Goal: Task Accomplishment & Management: Use online tool/utility

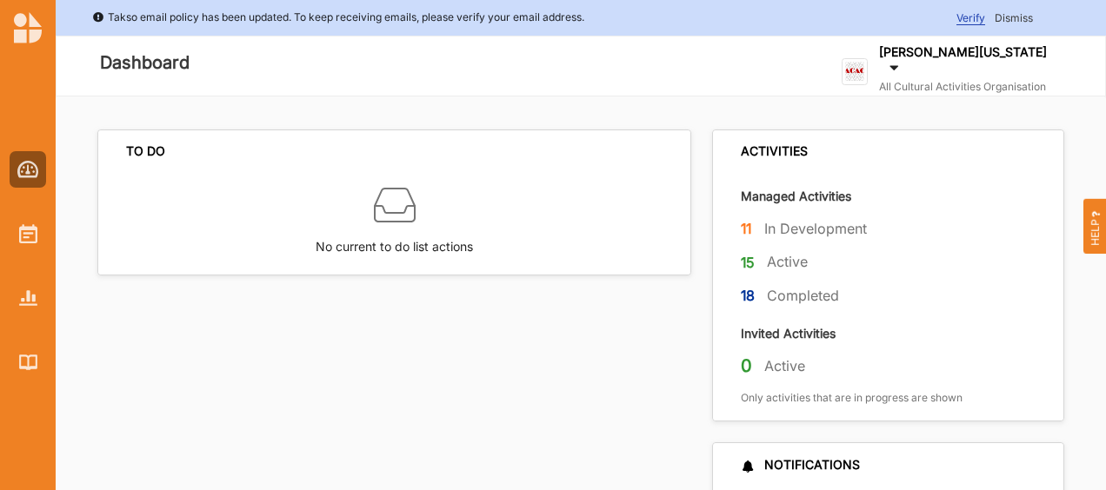
click at [1006, 11] on span "Dismiss" at bounding box center [1013, 17] width 38 height 13
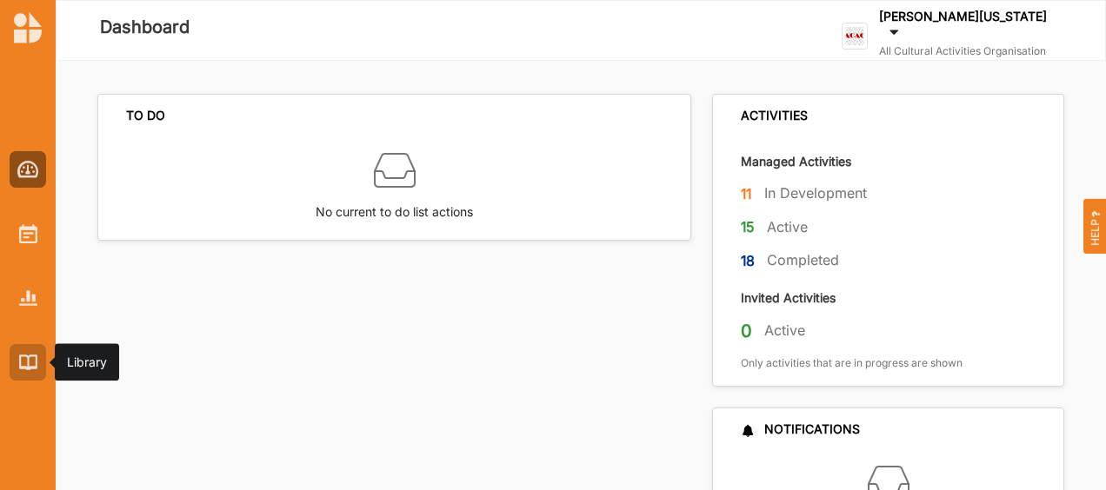
click at [39, 362] on div at bounding box center [28, 362] width 37 height 37
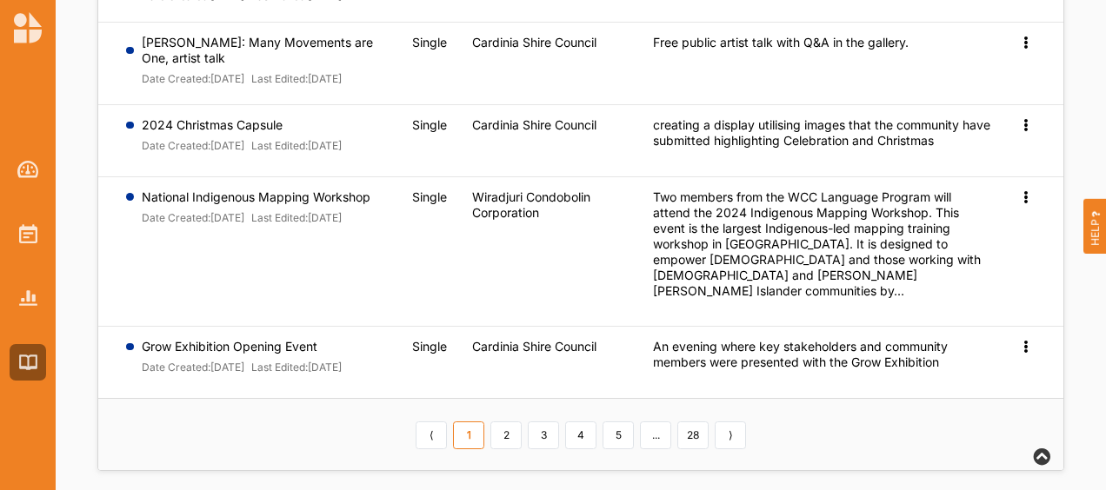
scroll to position [882, 0]
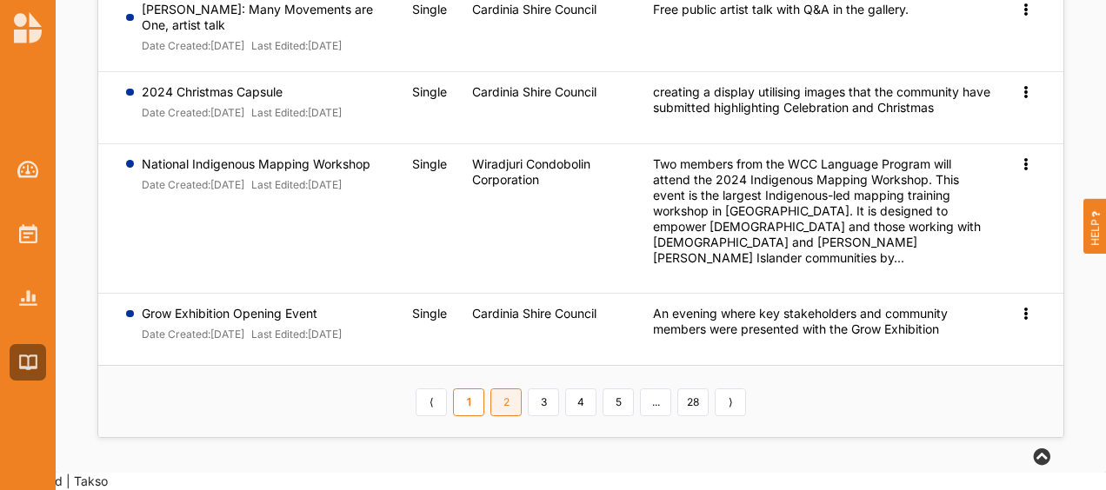
click at [515, 416] on link "2" at bounding box center [505, 402] width 31 height 28
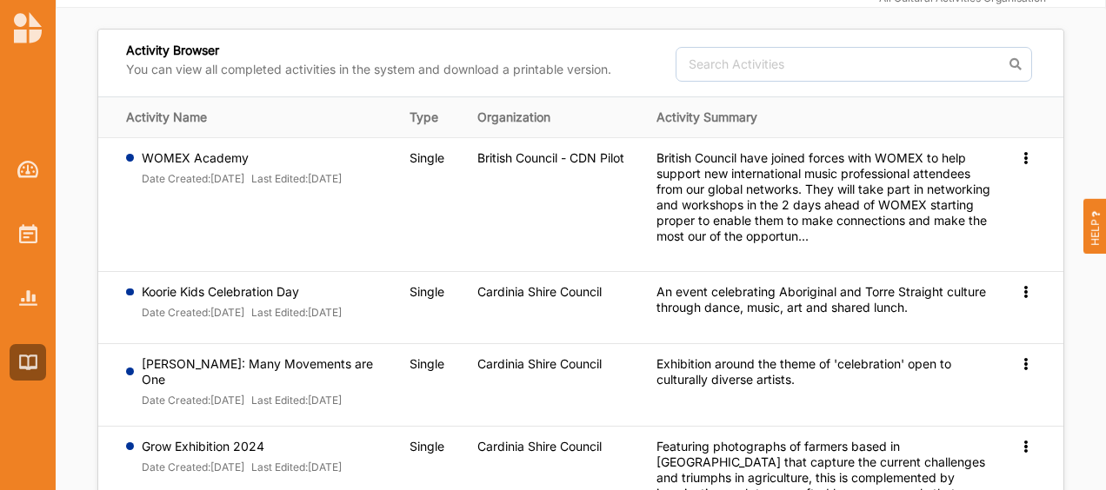
scroll to position [0, 0]
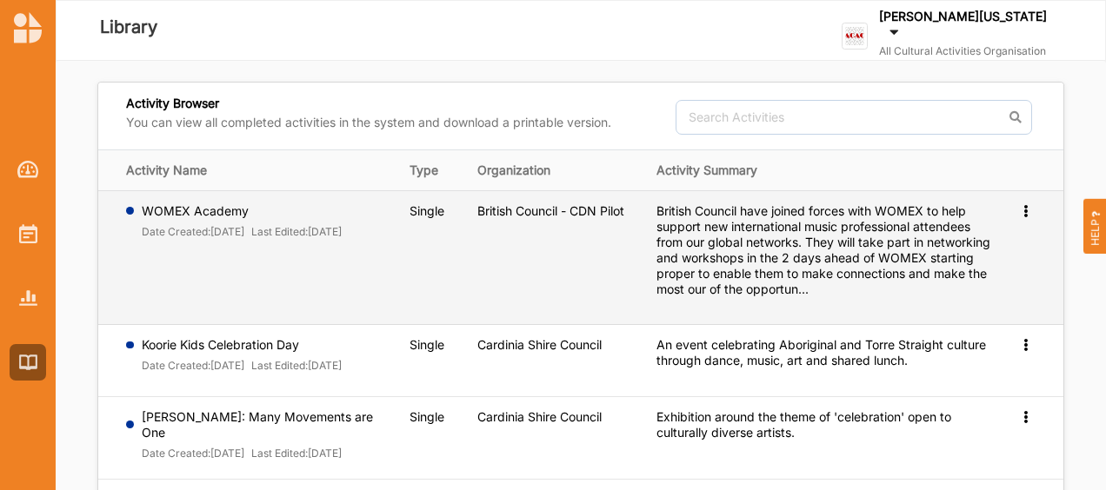
click at [1026, 211] on icon at bounding box center [1025, 209] width 15 height 12
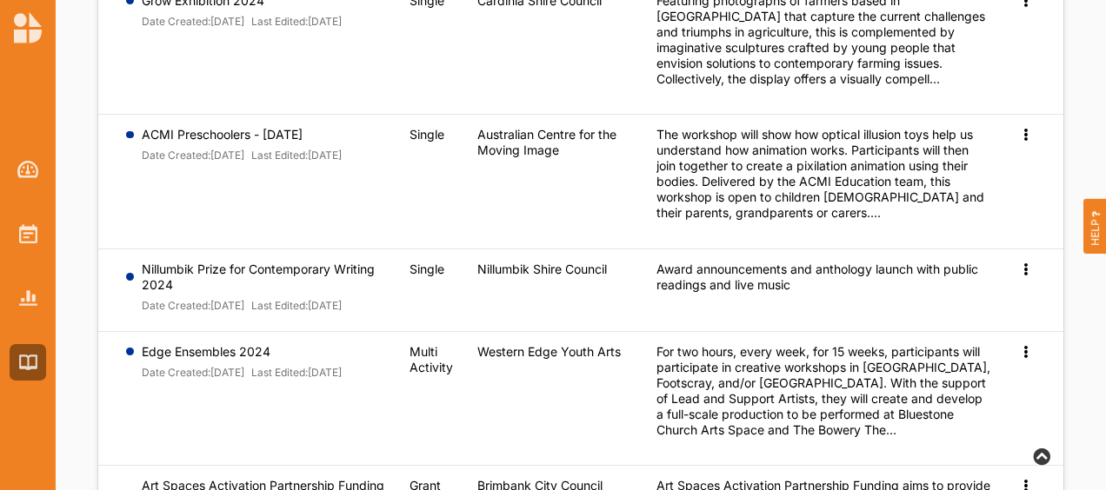
scroll to position [504, 0]
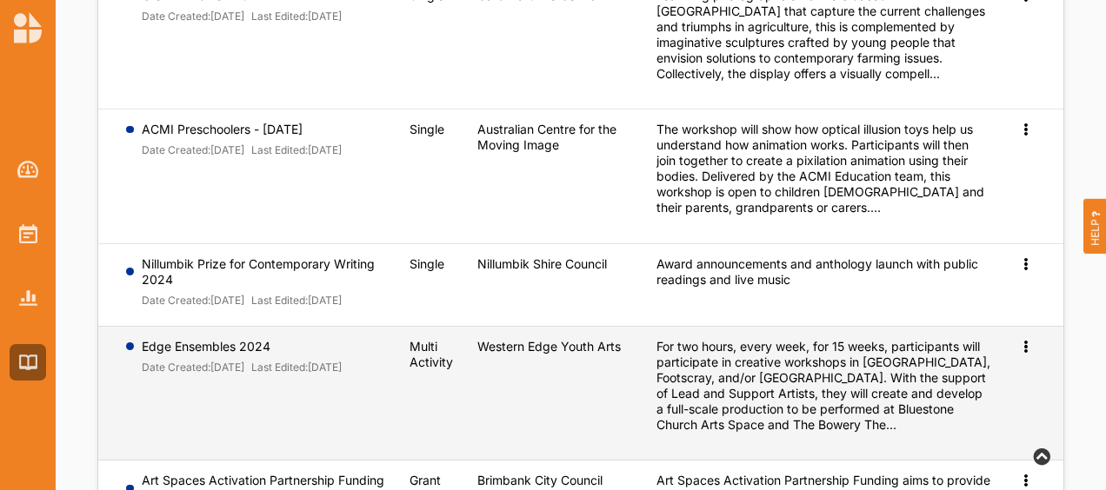
click at [994, 382] on span "Preview" at bounding box center [996, 374] width 45 height 15
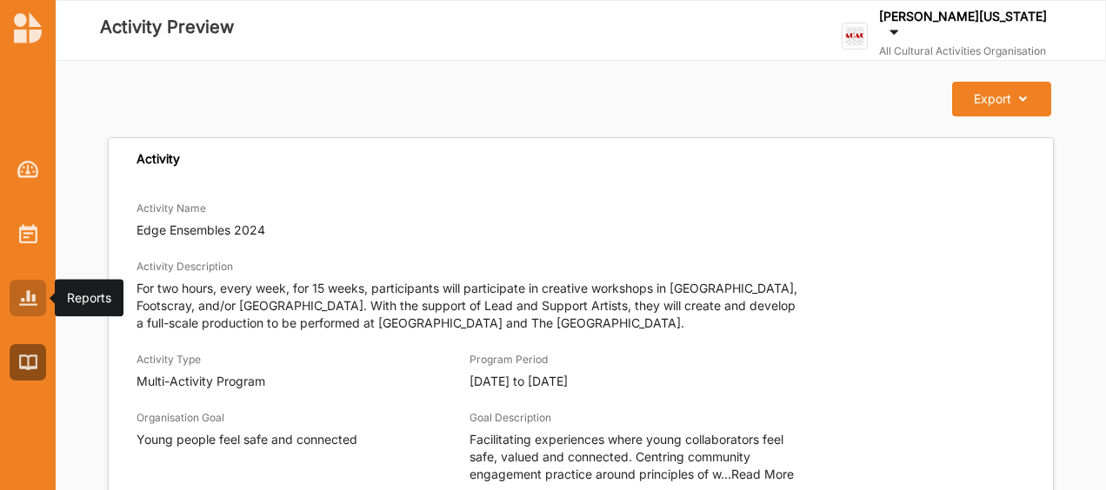
click at [30, 298] on img at bounding box center [28, 297] width 18 height 15
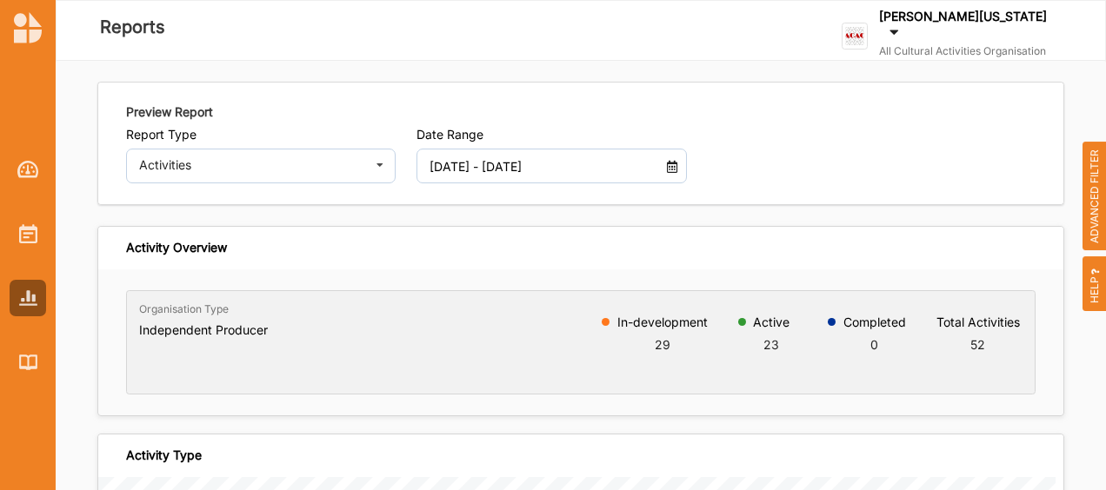
click at [668, 167] on icon at bounding box center [672, 164] width 15 height 12
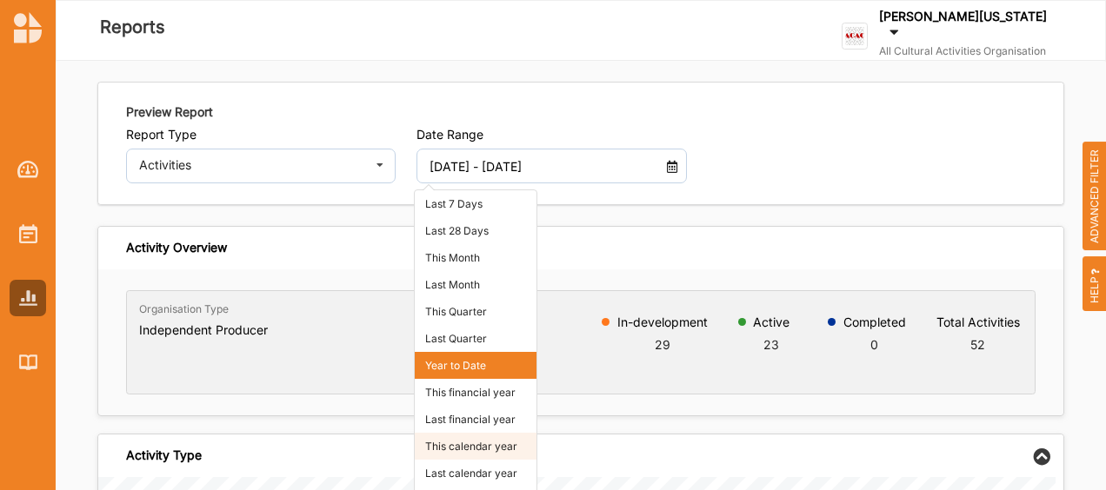
scroll to position [61, 0]
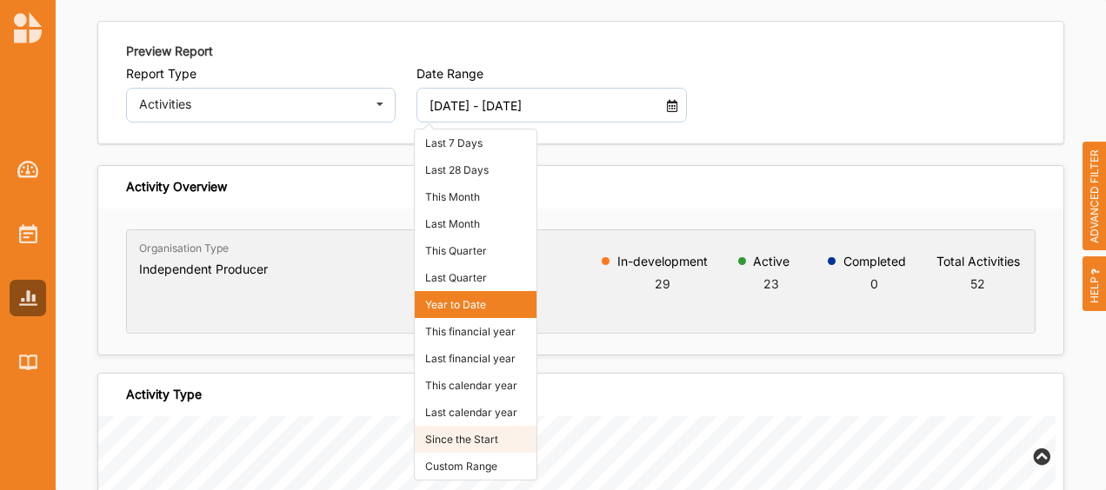
click at [481, 444] on li "Since the Start" at bounding box center [476, 439] width 122 height 27
type input "01 Jan 2018 - 12 Aug 2025"
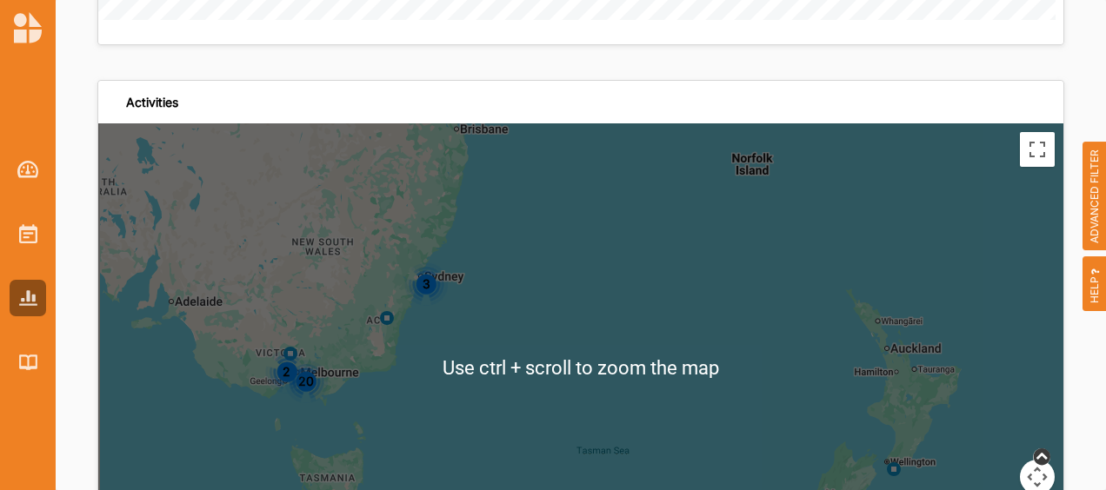
scroll to position [3990, 0]
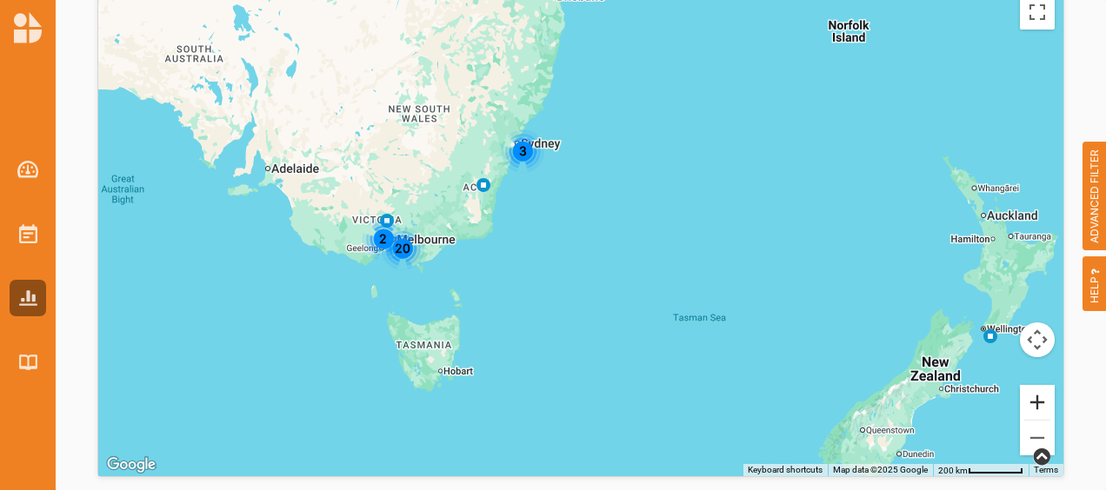
click at [1026, 395] on button "Zoom in" at bounding box center [1036, 402] width 35 height 35
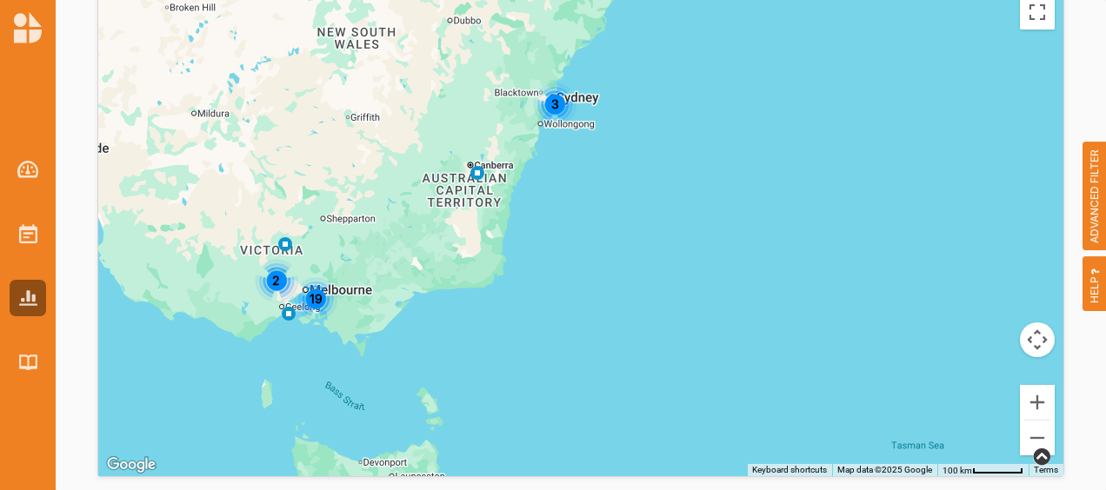
drag, startPoint x: 382, startPoint y: 303, endPoint x: 498, endPoint y: 350, distance: 124.8
click at [498, 350] on div "19 3 2" at bounding box center [580, 231] width 965 height 490
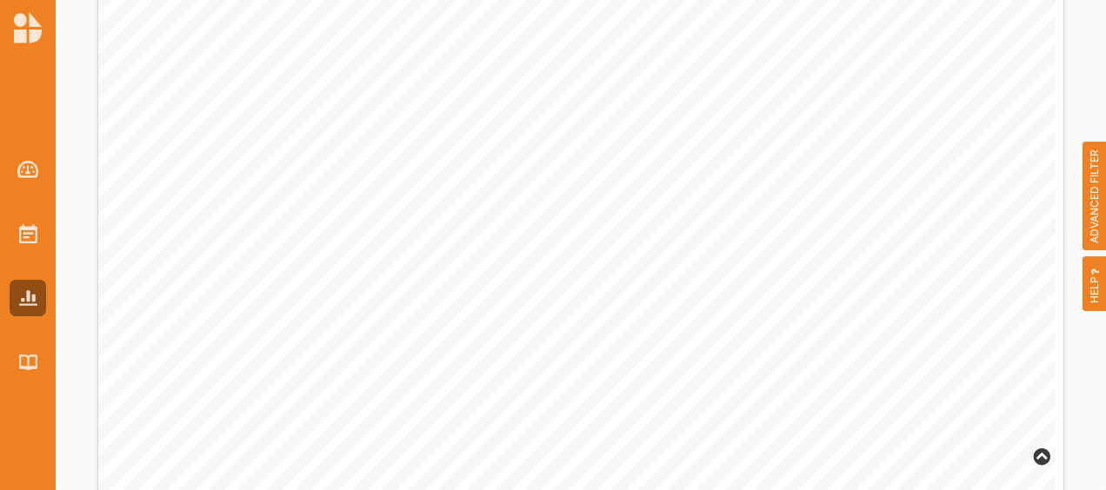
scroll to position [0, 0]
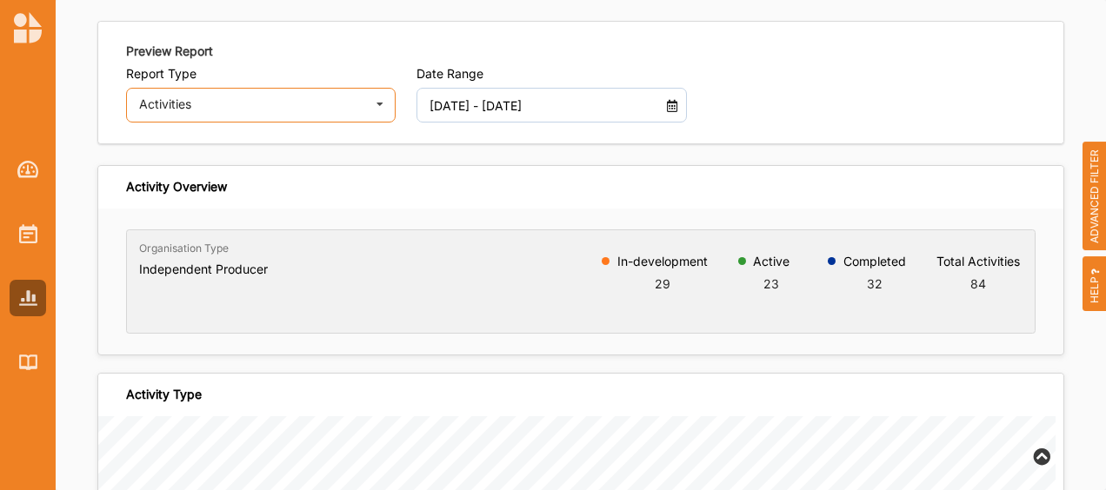
click at [376, 107] on icon at bounding box center [380, 106] width 26 height 35
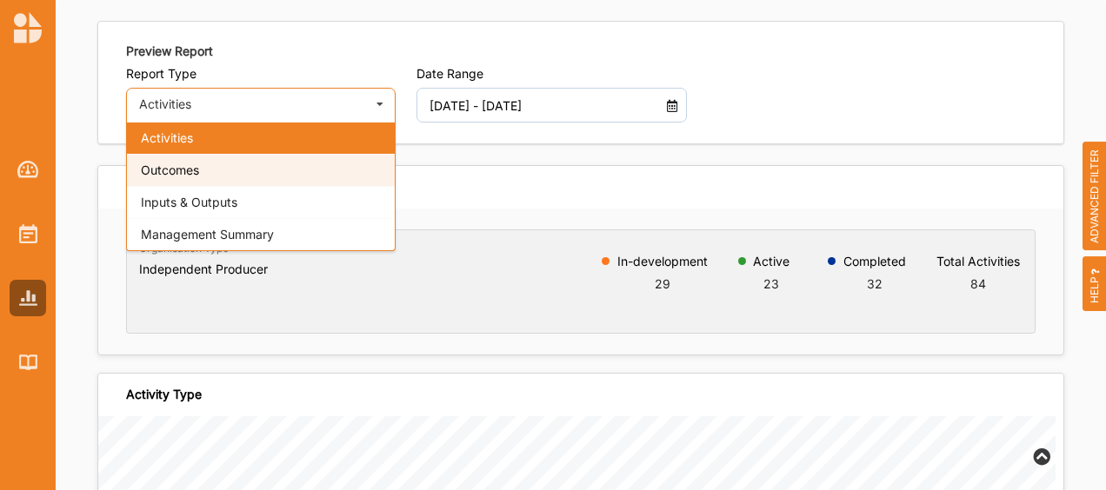
click at [192, 175] on span "Outcomes" at bounding box center [170, 170] width 58 height 15
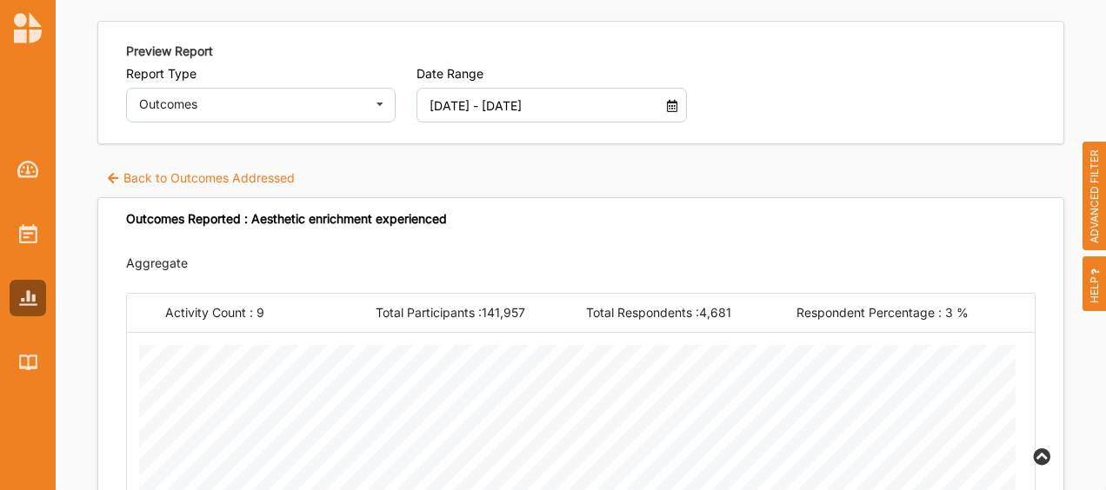
click at [191, 180] on label "Back to Outcomes Addressed" at bounding box center [200, 177] width 189 height 17
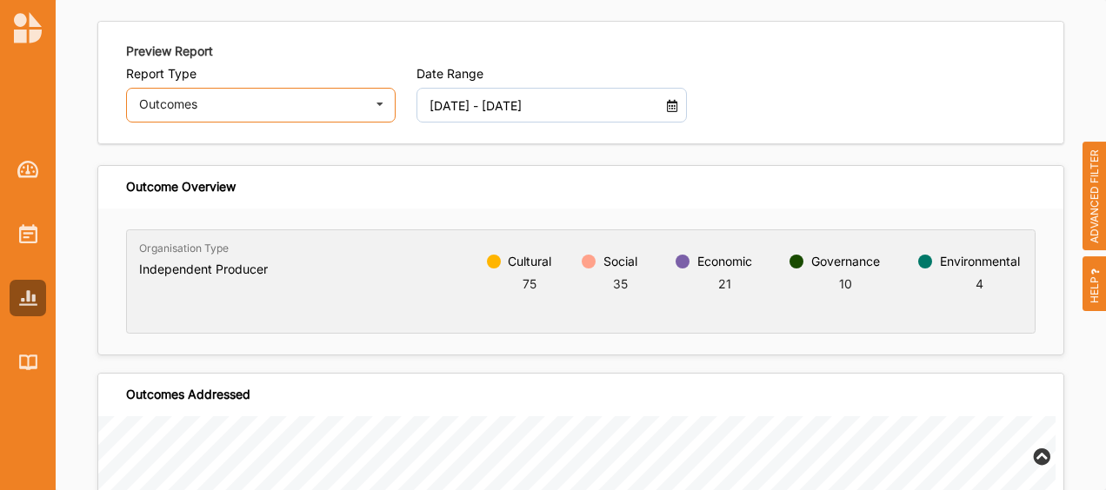
click at [382, 113] on icon at bounding box center [380, 106] width 26 height 35
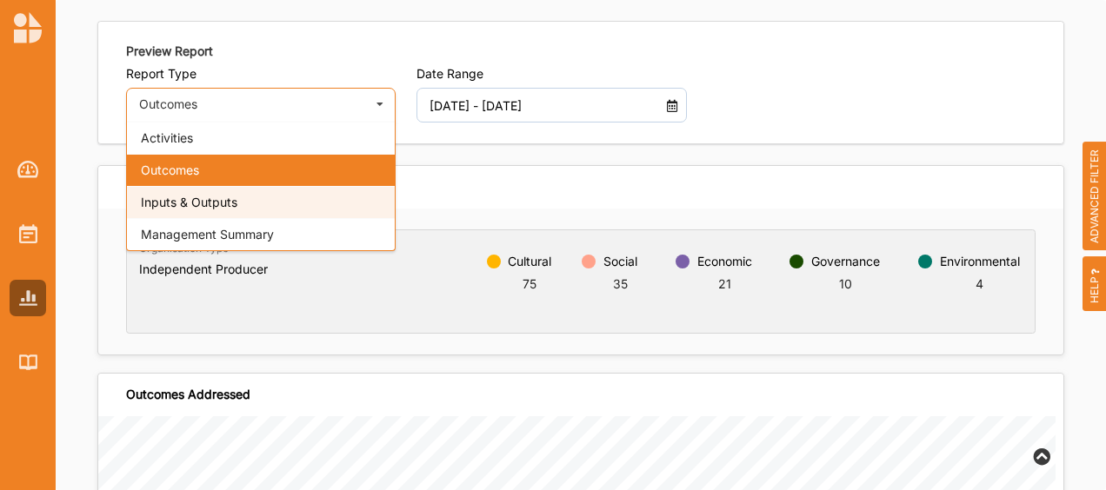
click at [227, 199] on span "Inputs & Outputs" at bounding box center [189, 202] width 96 height 15
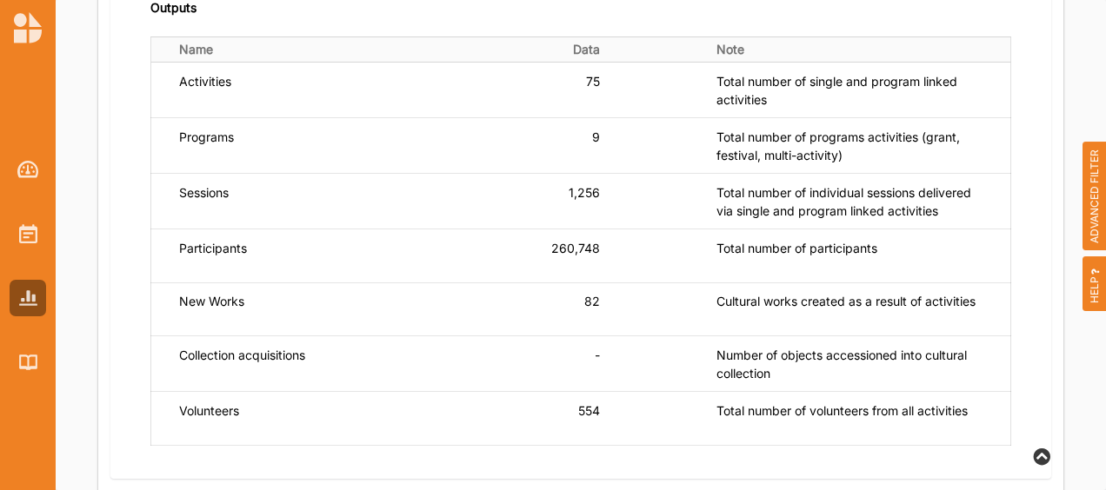
scroll to position [791, 0]
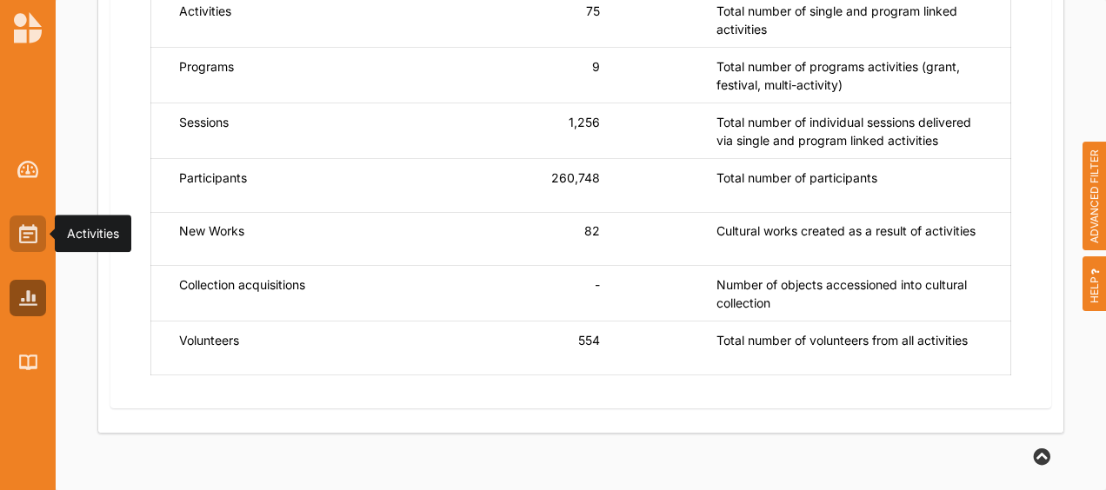
click at [24, 238] on img at bounding box center [28, 233] width 18 height 19
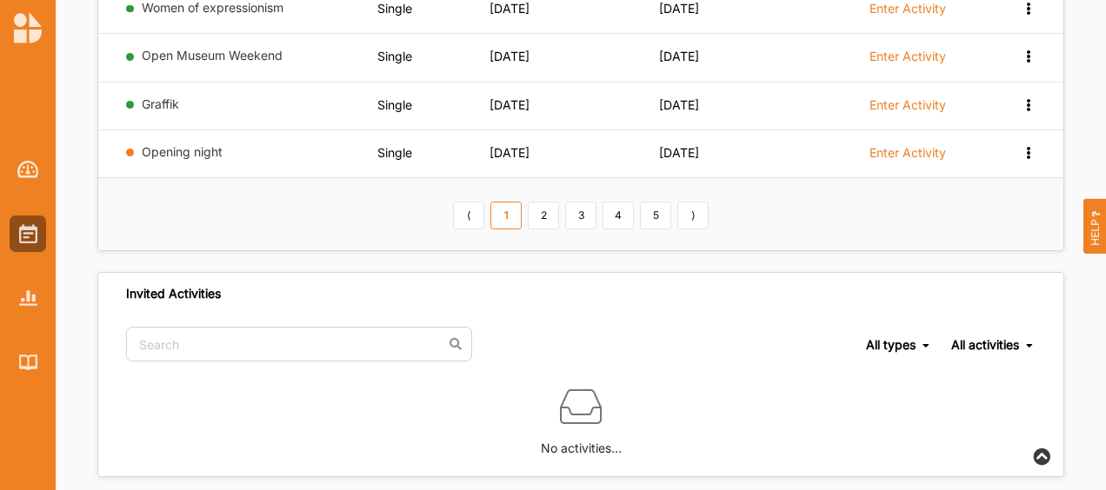
scroll to position [582, 0]
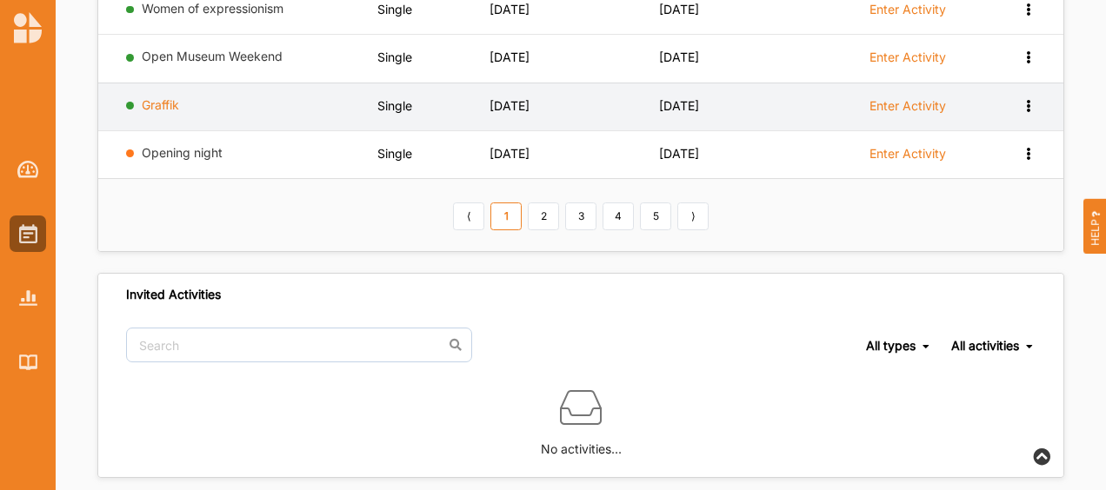
click at [149, 103] on link "Graffik" at bounding box center [160, 104] width 37 height 15
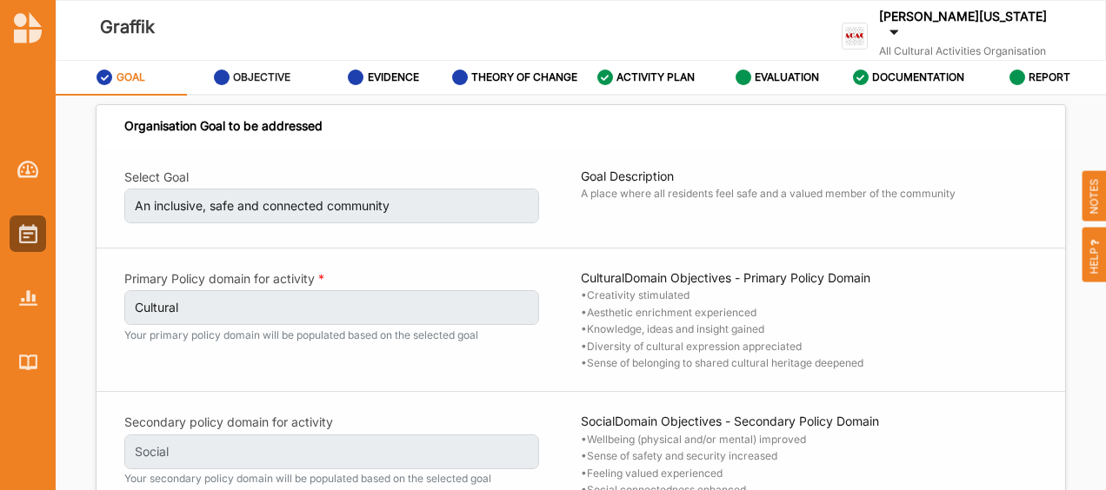
click at [246, 79] on label "OBJECTIVE" at bounding box center [261, 77] width 57 height 14
select select "3"
select select "9"
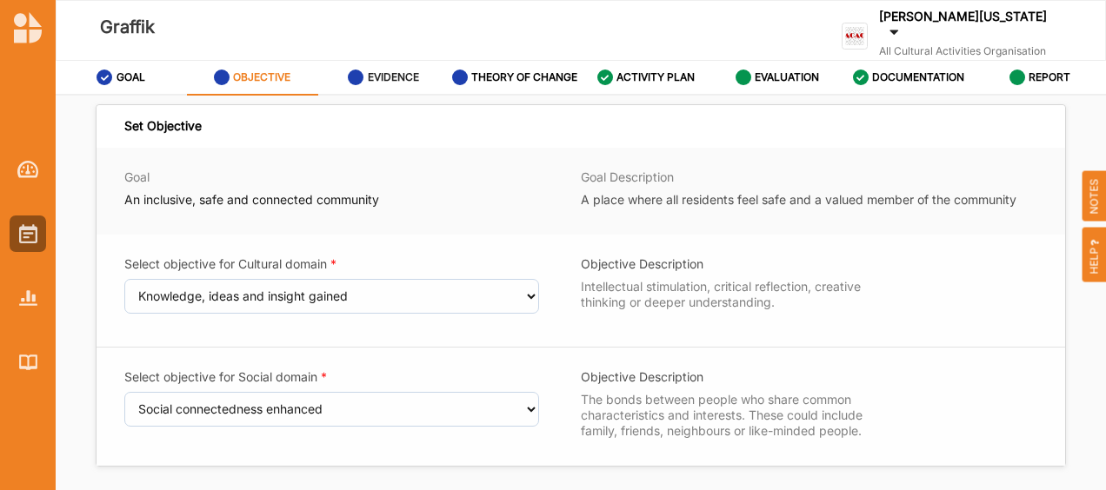
click at [380, 68] on div "EVIDENCE" at bounding box center [383, 77] width 71 height 31
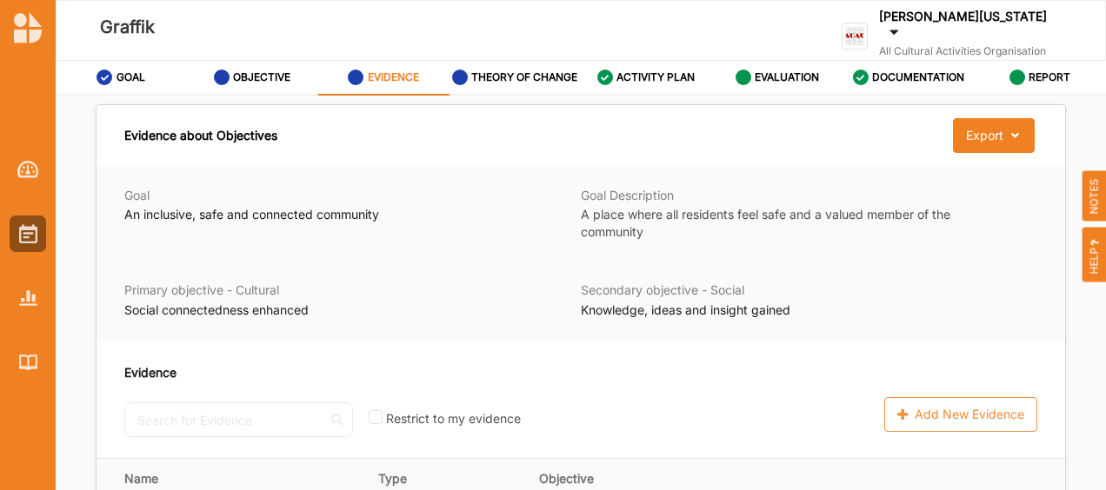
click at [951, 411] on div "Evidence No results found. Restrict to my evidence Add New Evidence" at bounding box center [580, 400] width 968 height 116
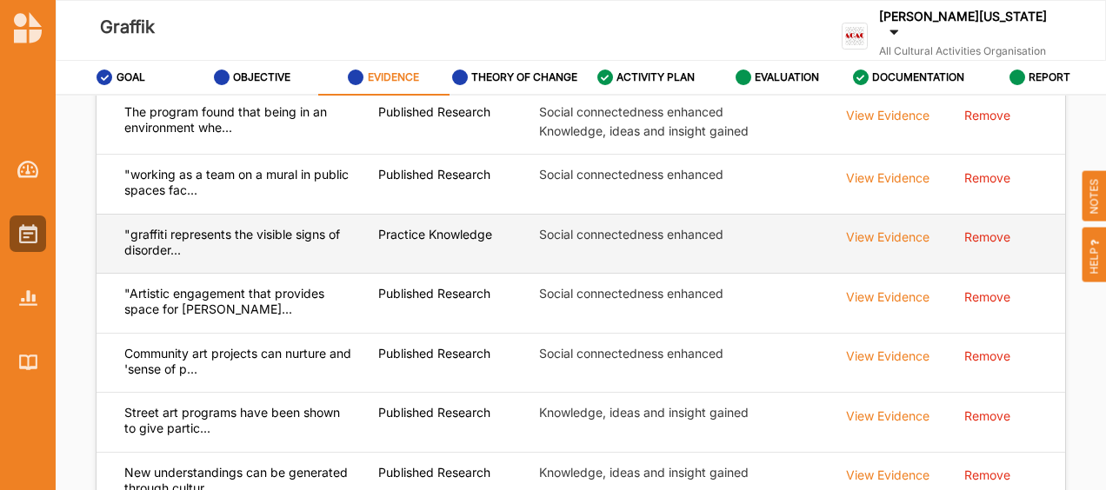
scroll to position [409, 0]
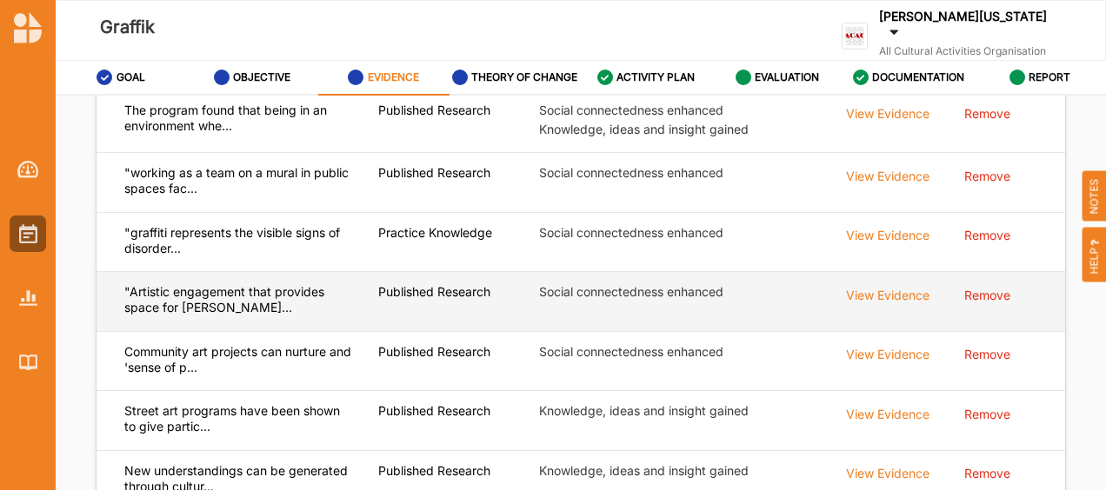
click at [887, 122] on div "View Evidence" at bounding box center [887, 112] width 83 height 19
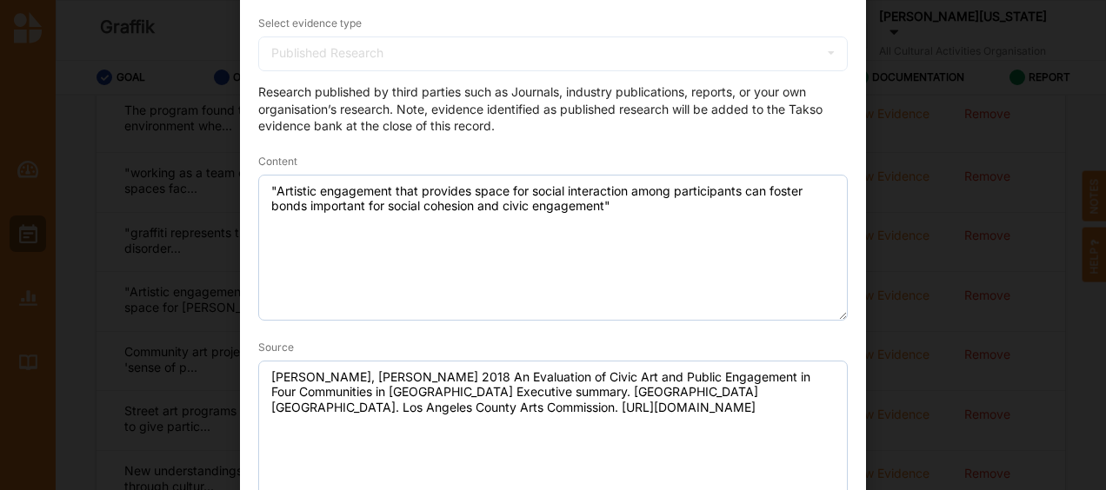
scroll to position [0, 0]
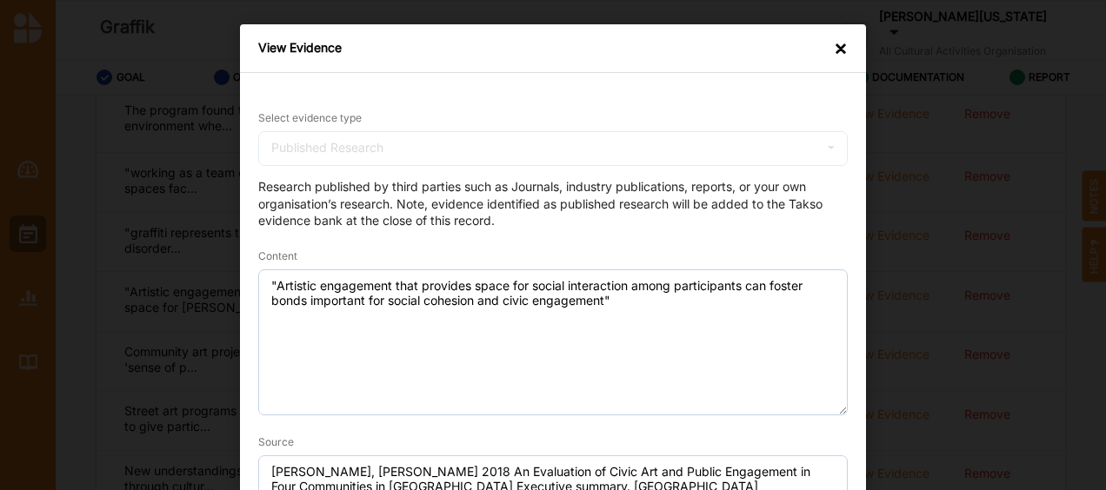
click at [842, 43] on div "×" at bounding box center [840, 48] width 14 height 17
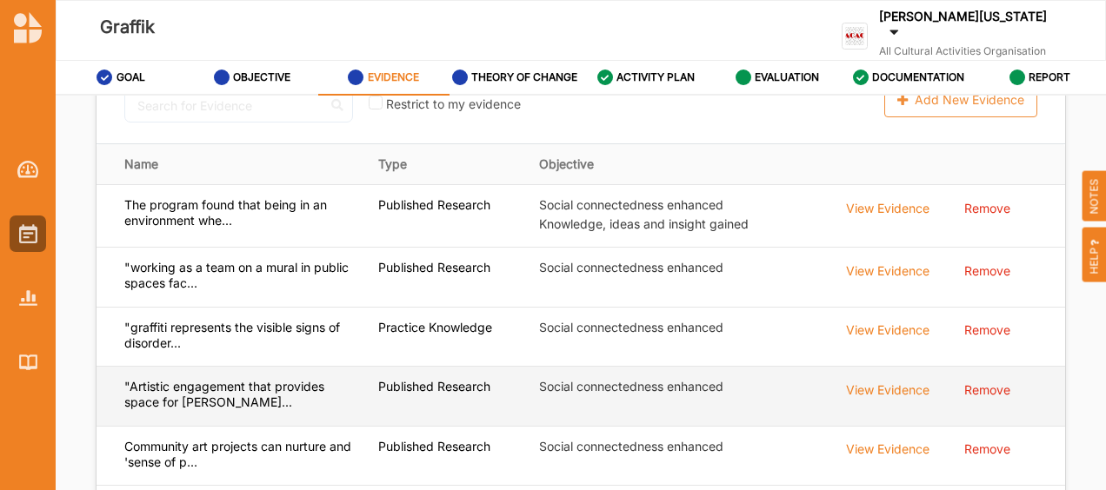
scroll to position [314, 0]
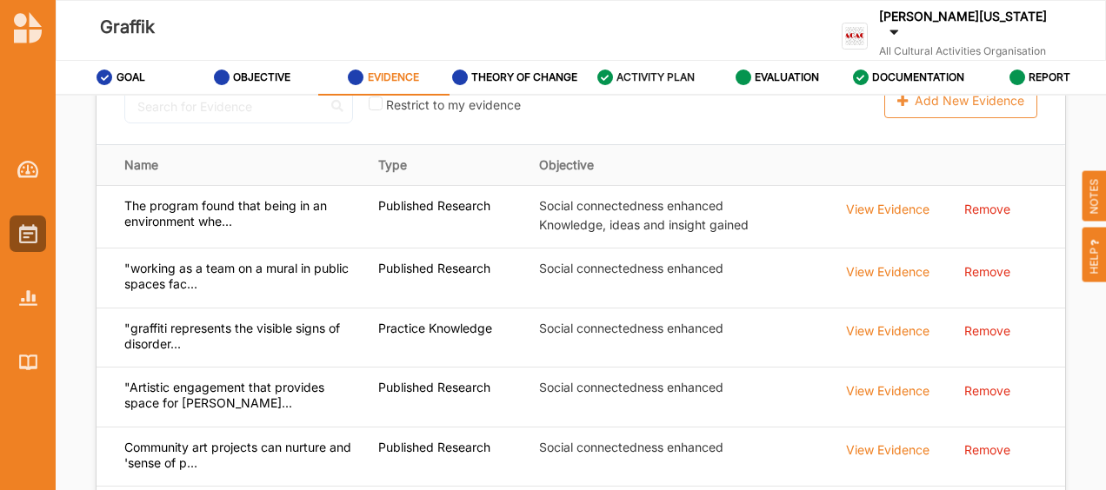
click at [634, 72] on label "ACTIVITY PLAN" at bounding box center [655, 77] width 78 height 14
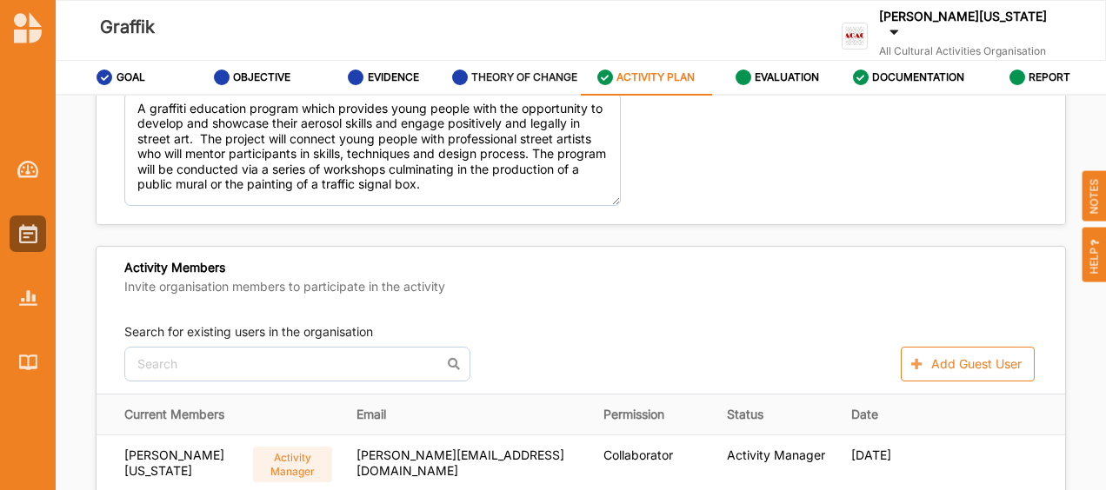
click at [526, 83] on label "THEORY OF CHANGE" at bounding box center [524, 77] width 106 height 14
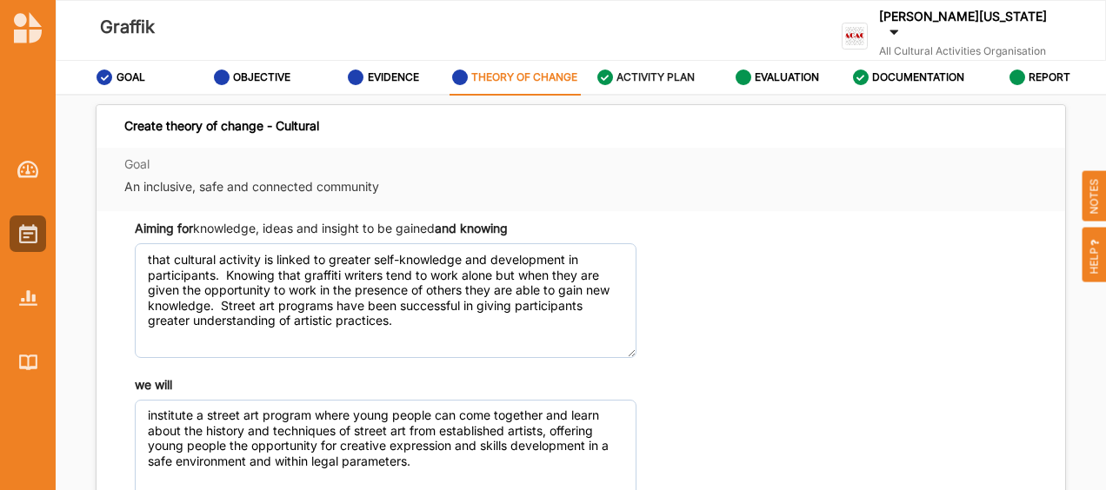
click at [658, 80] on label "ACTIVITY PLAN" at bounding box center [655, 77] width 78 height 14
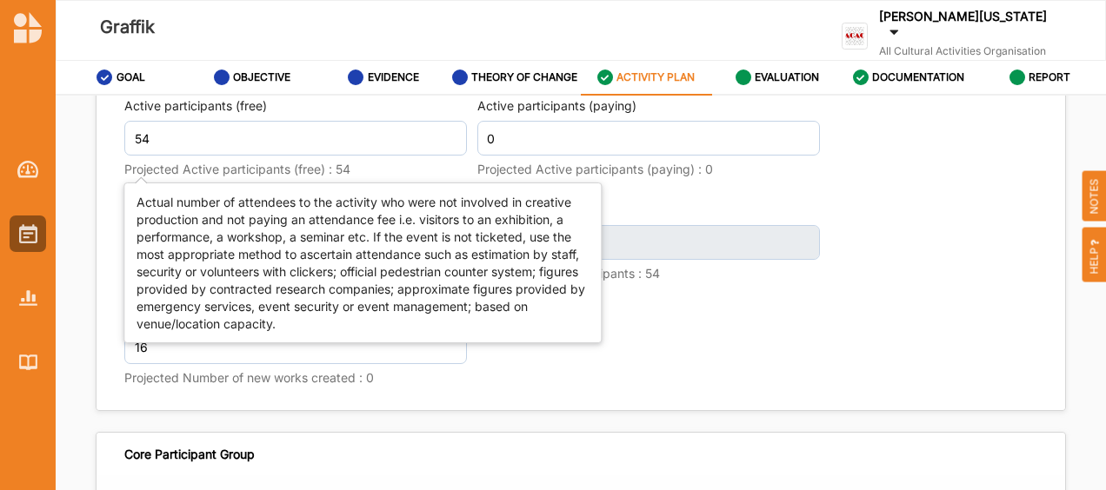
scroll to position [2779, 0]
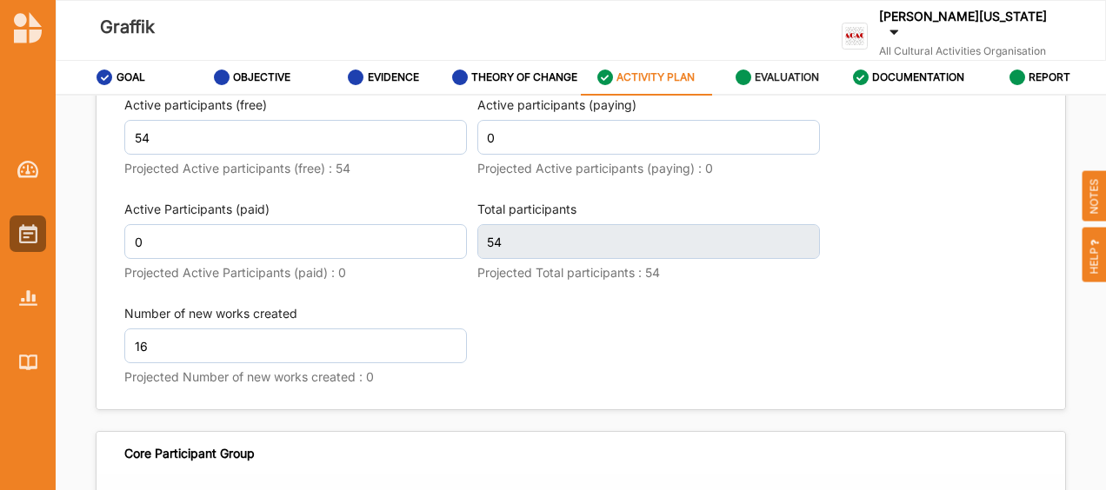
click at [782, 75] on label "EVALUATION" at bounding box center [786, 77] width 64 height 14
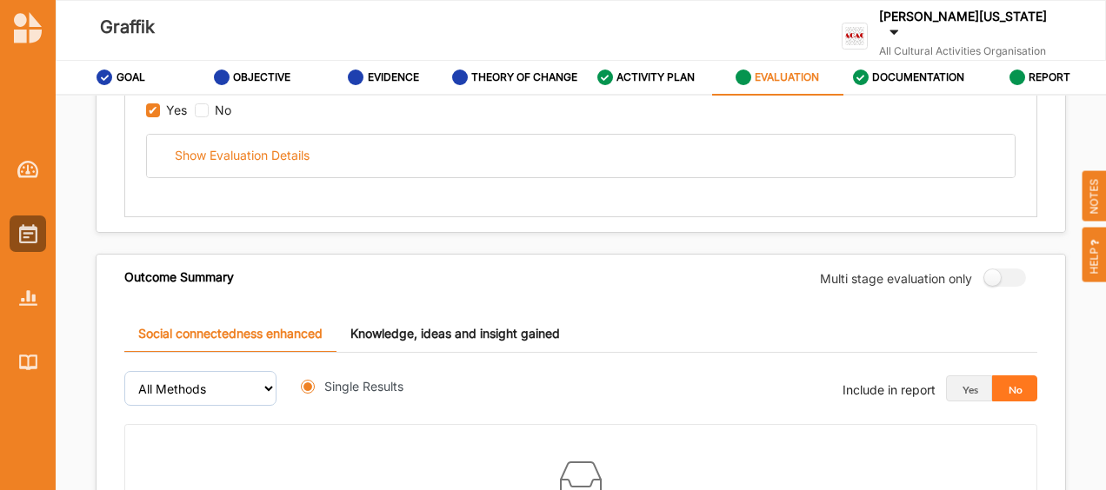
radio input "true"
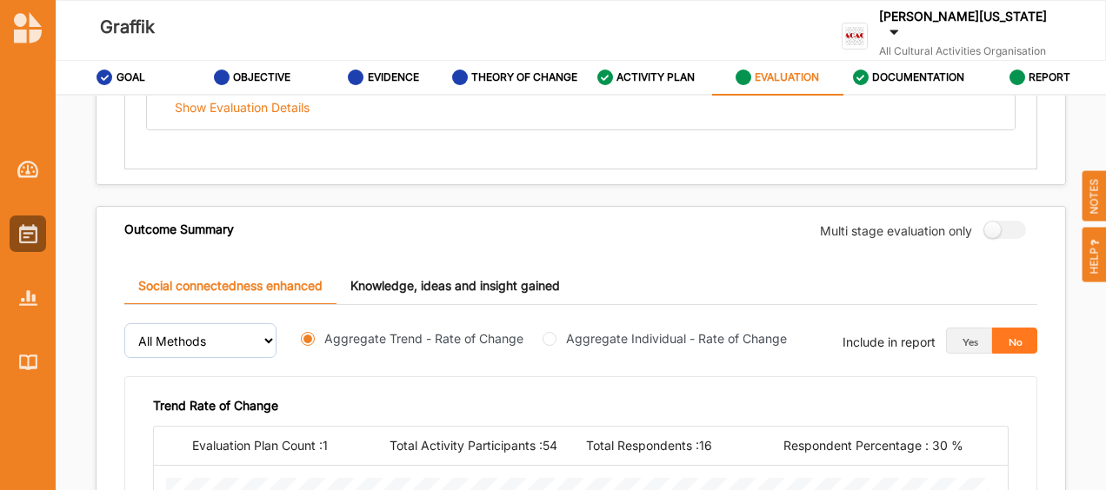
scroll to position [496, 0]
click at [465, 289] on link "Knowledge, ideas and insight gained" at bounding box center [454, 287] width 237 height 37
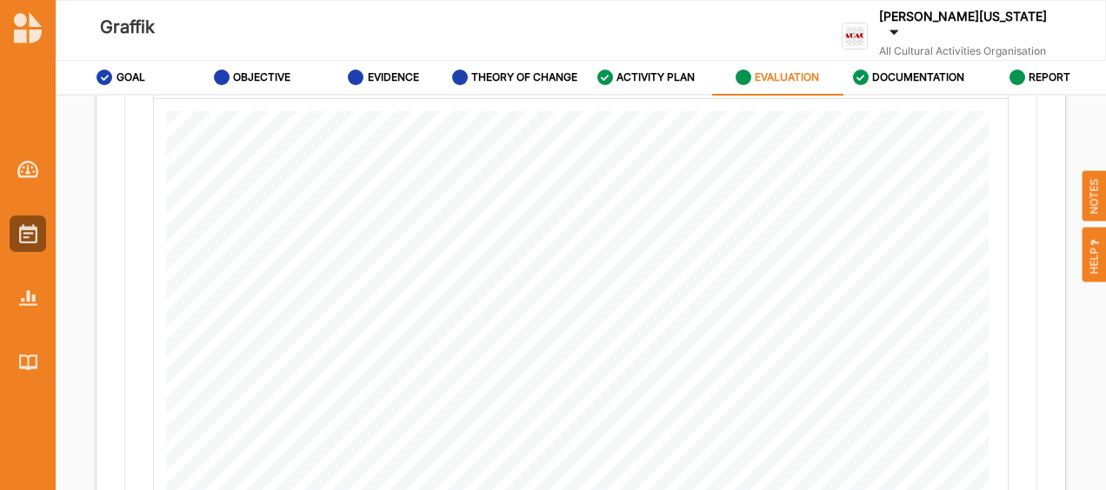
scroll to position [862, 0]
click at [909, 74] on label "DOCUMENTATION" at bounding box center [918, 77] width 92 height 14
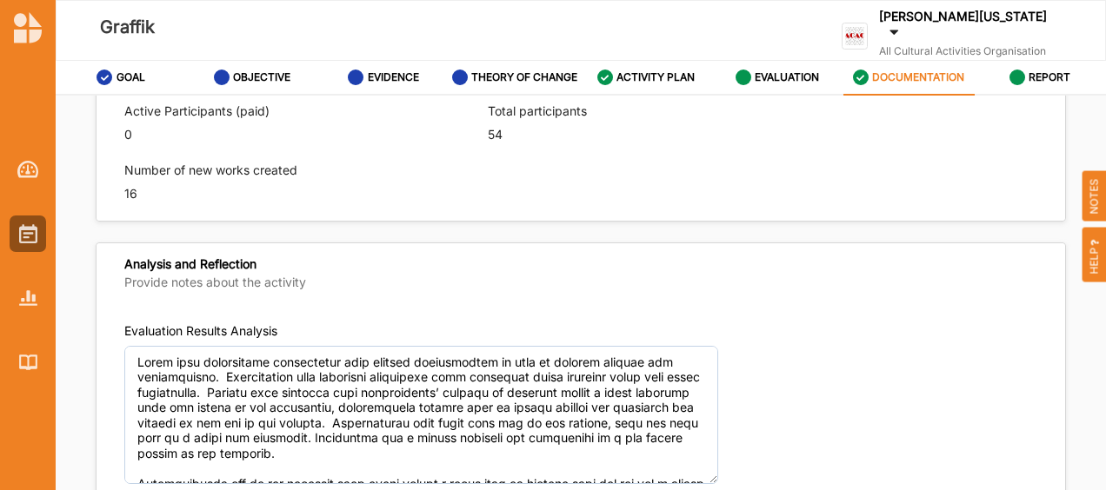
scroll to position [1176, 0]
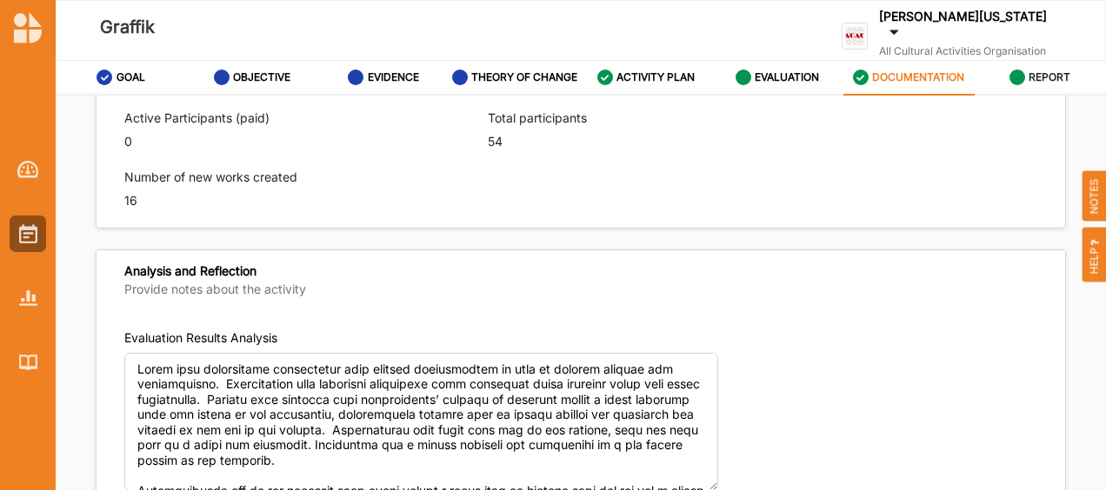
click at [1046, 61] on link "REPORT" at bounding box center [1039, 78] width 131 height 35
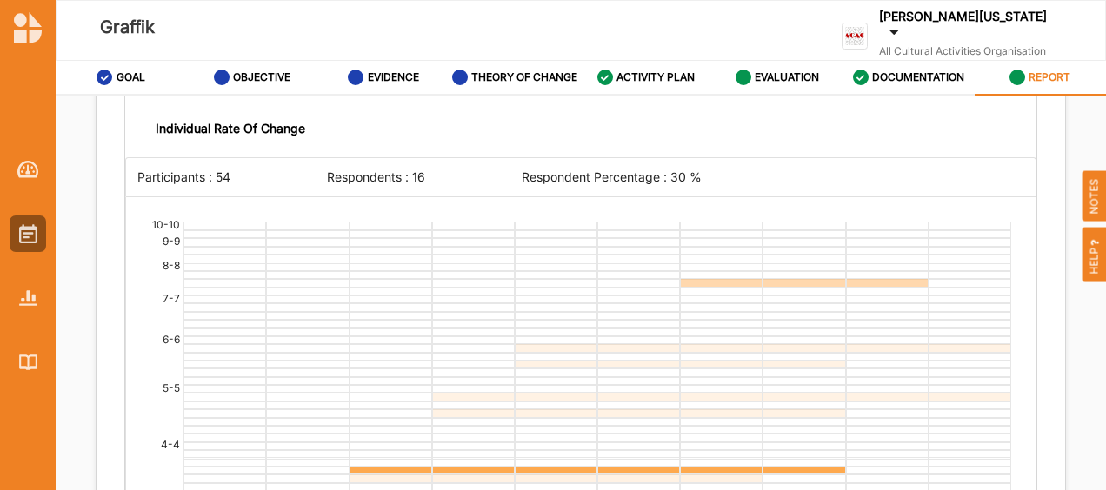
scroll to position [3402, 0]
